Goal: Information Seeking & Learning: Learn about a topic

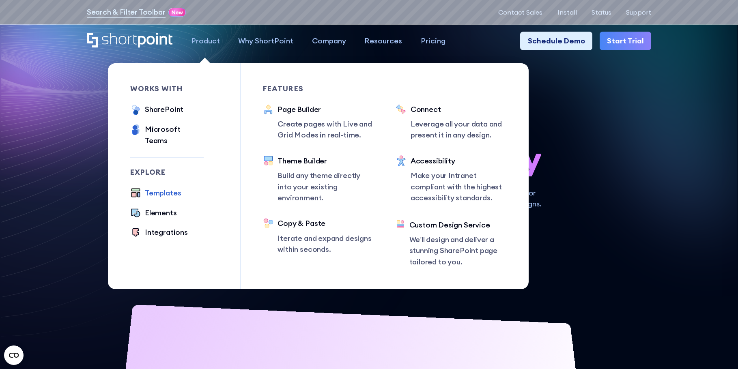
click at [159, 187] on div "Templates" at bounding box center [163, 192] width 36 height 11
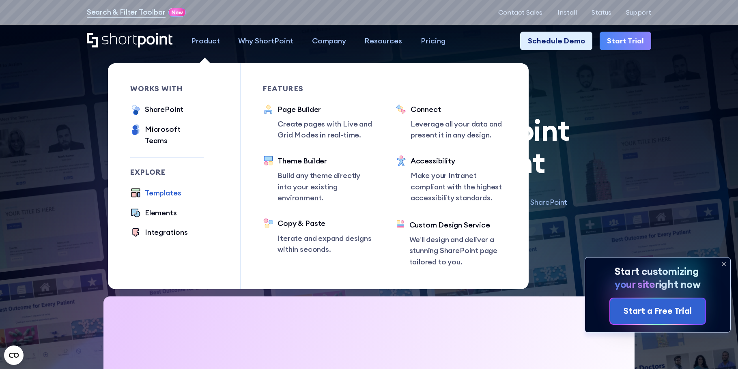
click at [154, 187] on div "Templates" at bounding box center [163, 192] width 36 height 11
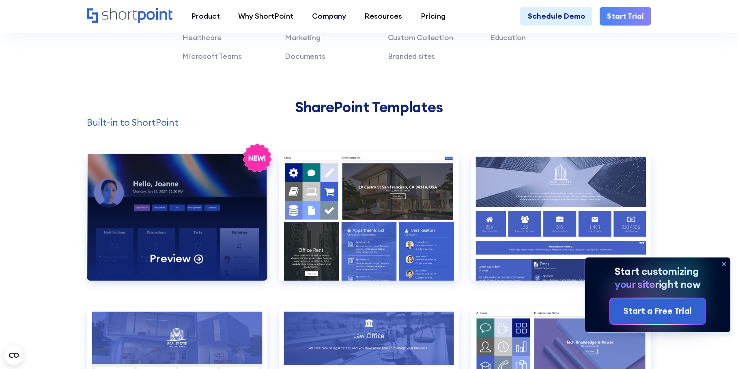
scroll to position [736, 0]
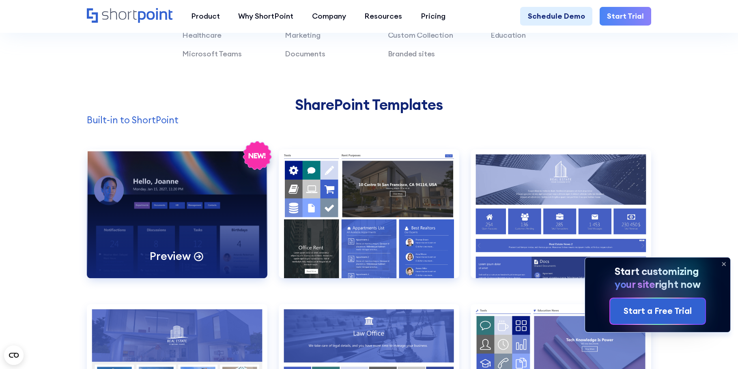
click at [218, 195] on div "Preview" at bounding box center [177, 213] width 181 height 129
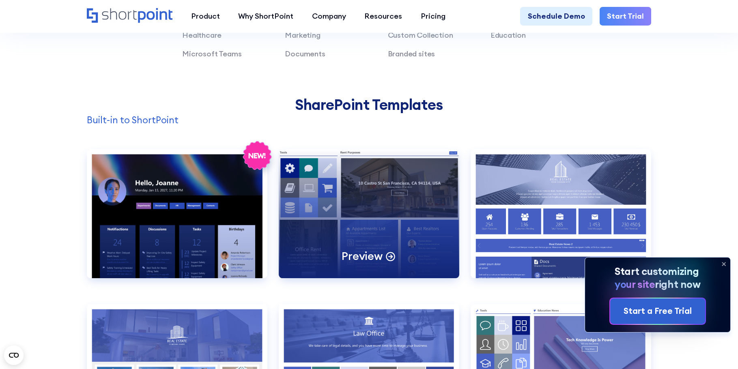
click at [381, 206] on div "Preview" at bounding box center [369, 213] width 181 height 129
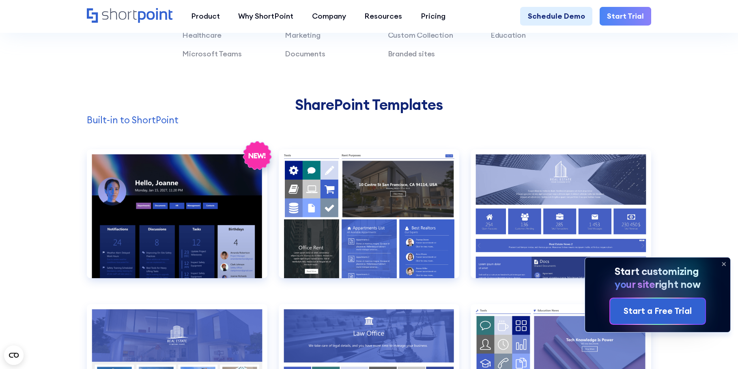
click at [723, 264] on g at bounding box center [723, 263] width 3 height 3
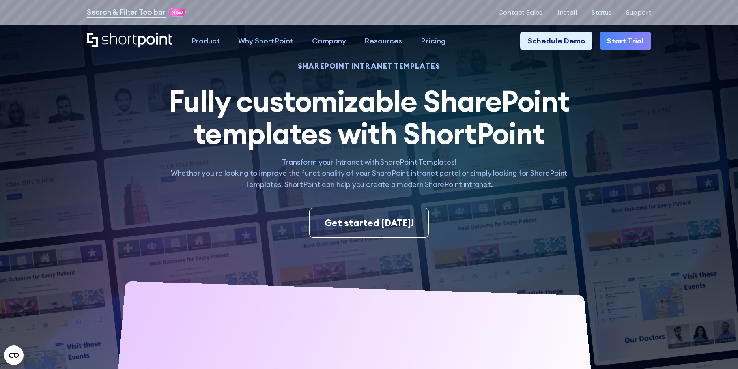
scroll to position [0, 0]
